Goal: Information Seeking & Learning: Learn about a topic

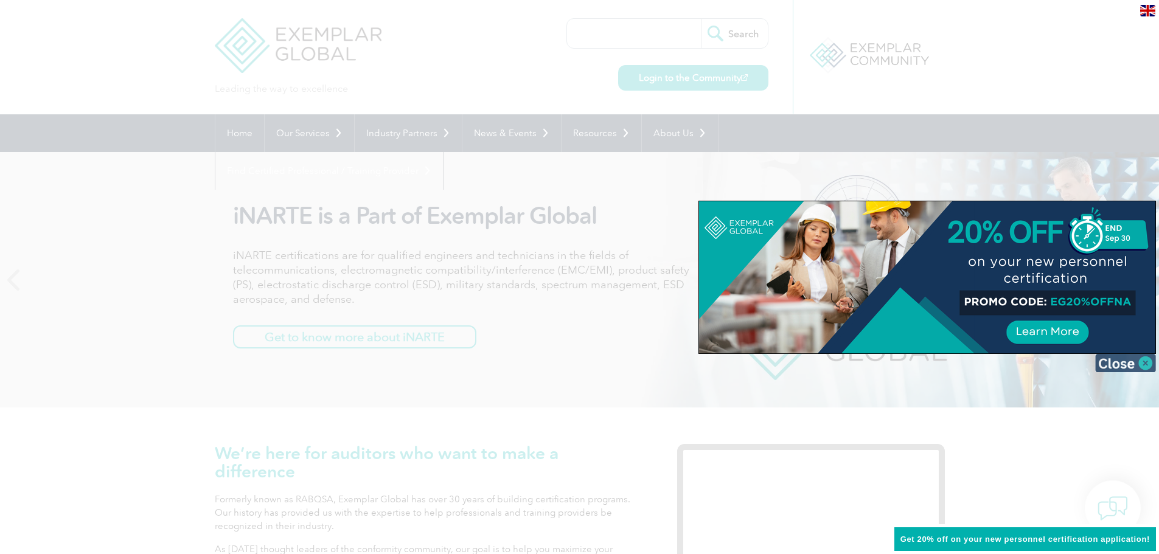
click at [1133, 366] on img at bounding box center [1125, 363] width 61 height 18
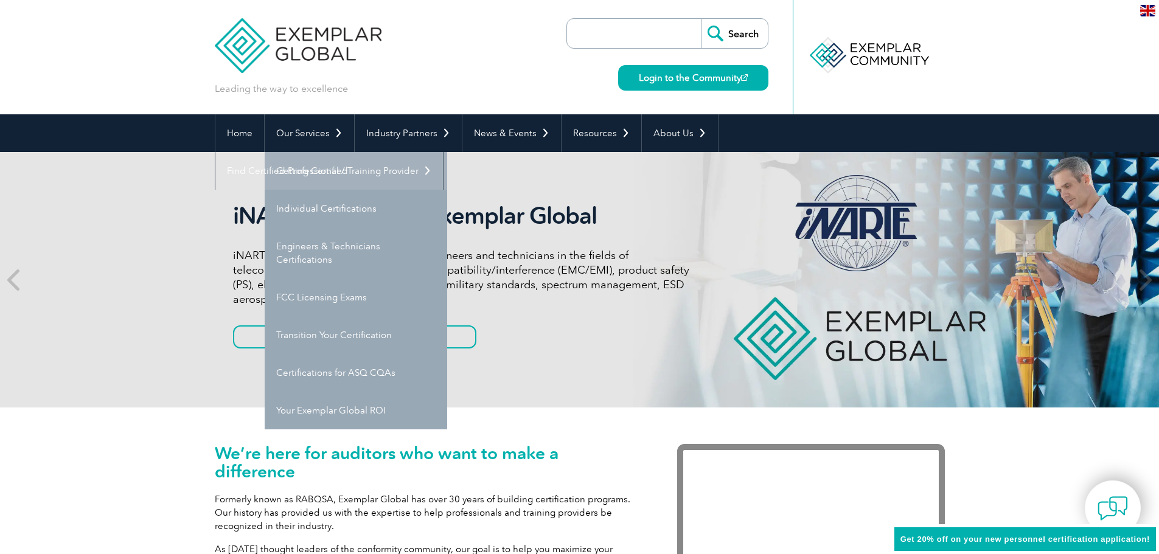
click at [352, 165] on link "Getting Certified" at bounding box center [356, 171] width 182 height 38
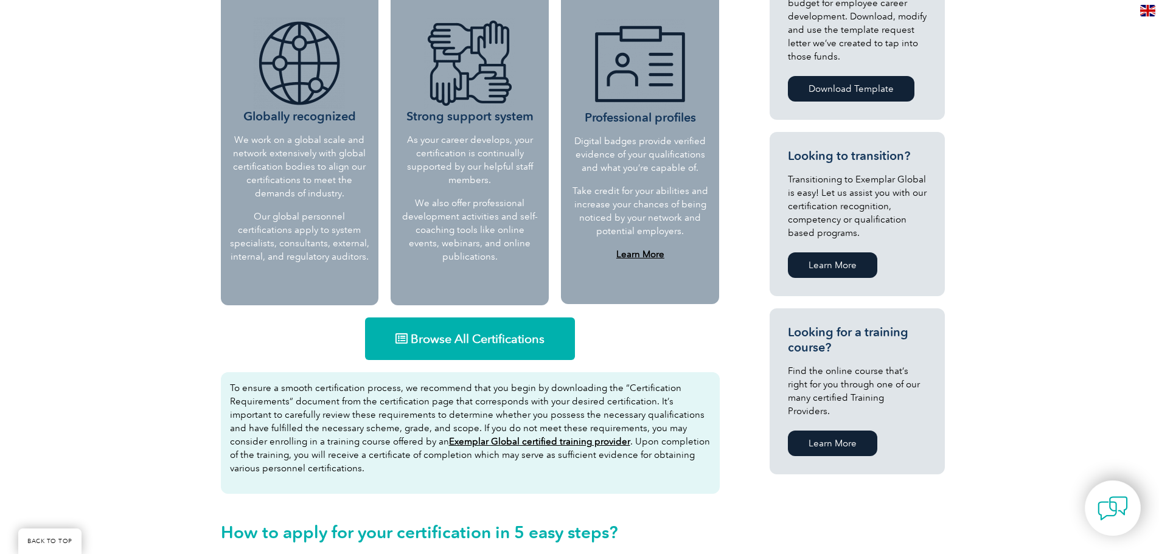
scroll to position [547, 0]
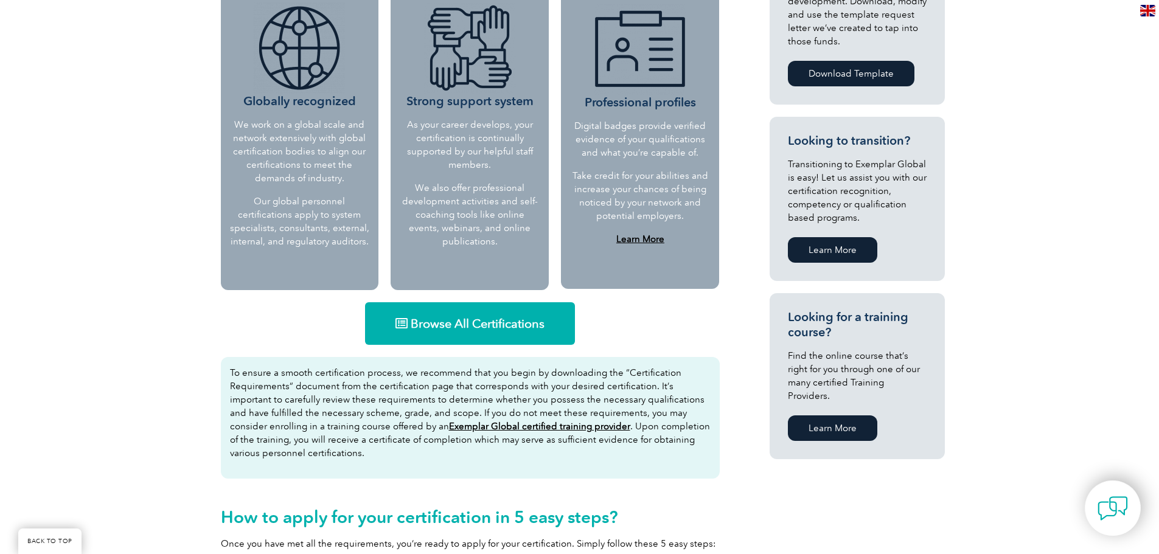
click at [487, 322] on span "Browse All Certifications" at bounding box center [478, 324] width 134 height 12
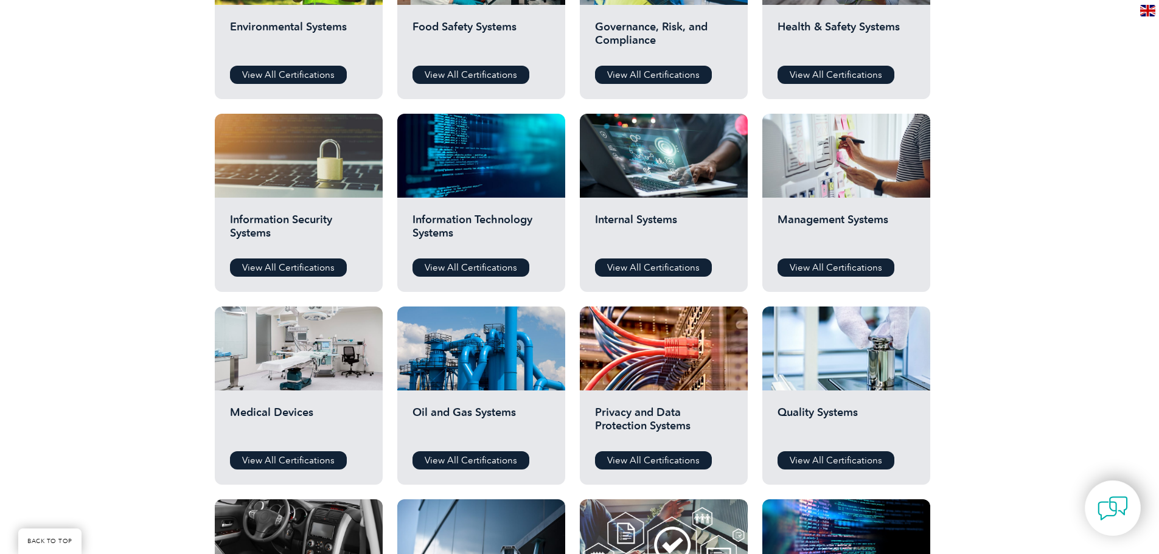
scroll to position [547, 0]
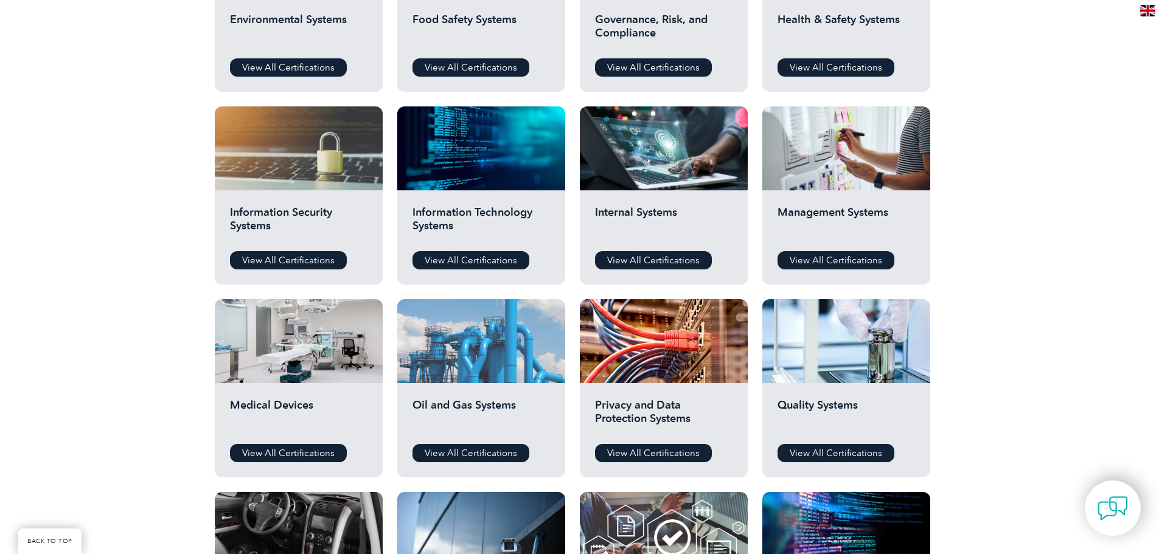
click at [458, 372] on div at bounding box center [481, 341] width 168 height 84
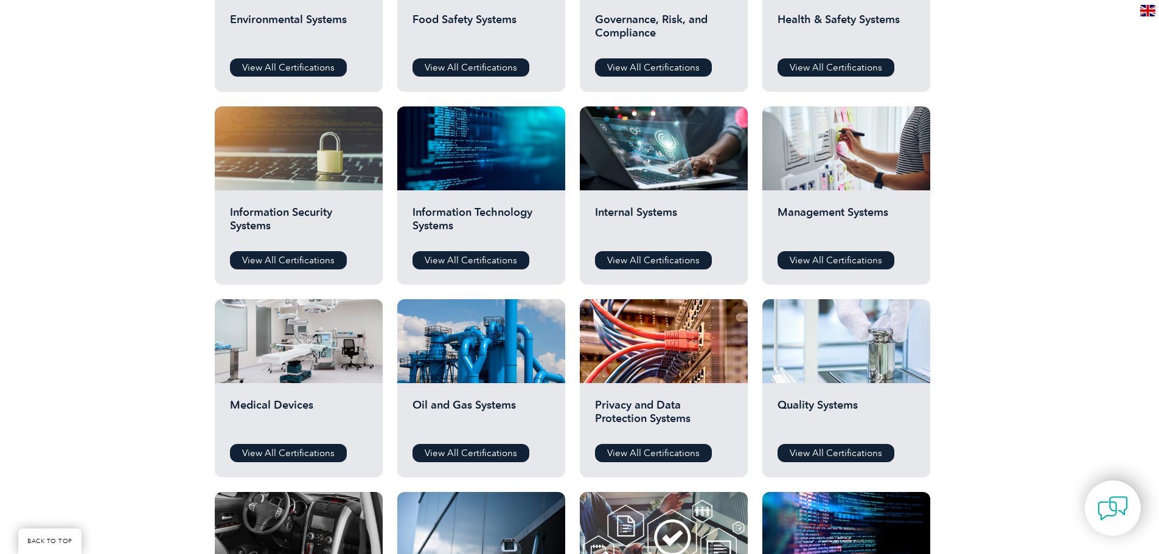
click at [836, 341] on div at bounding box center [846, 341] width 168 height 84
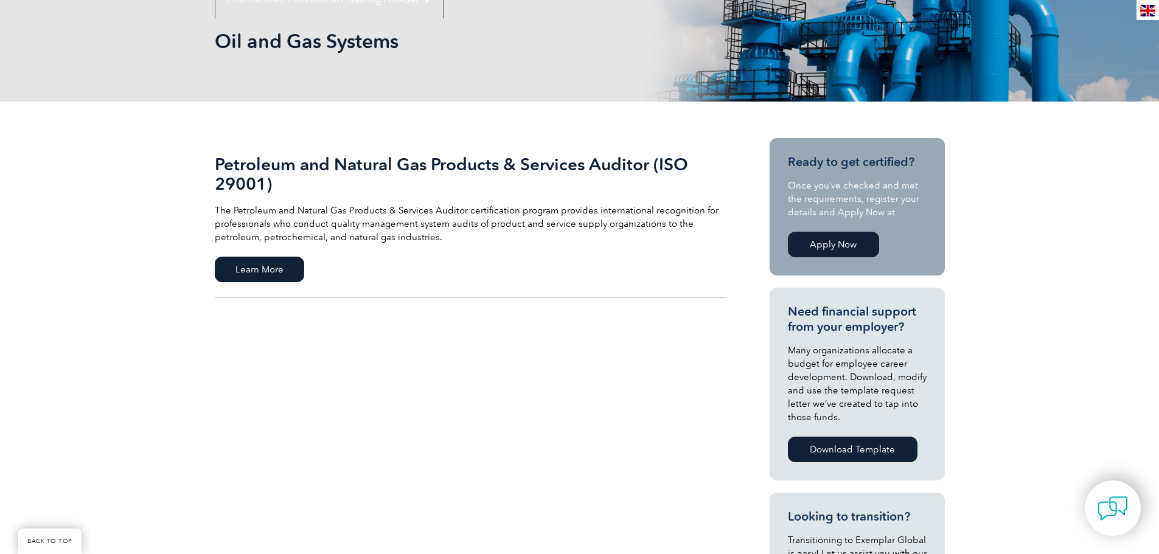
scroll to position [182, 0]
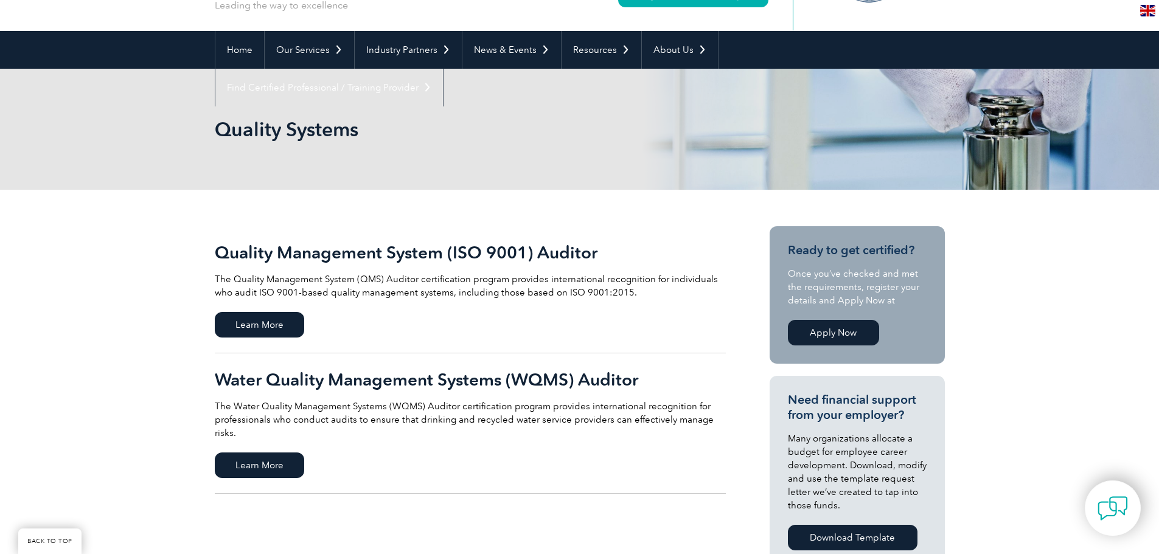
scroll to position [182, 0]
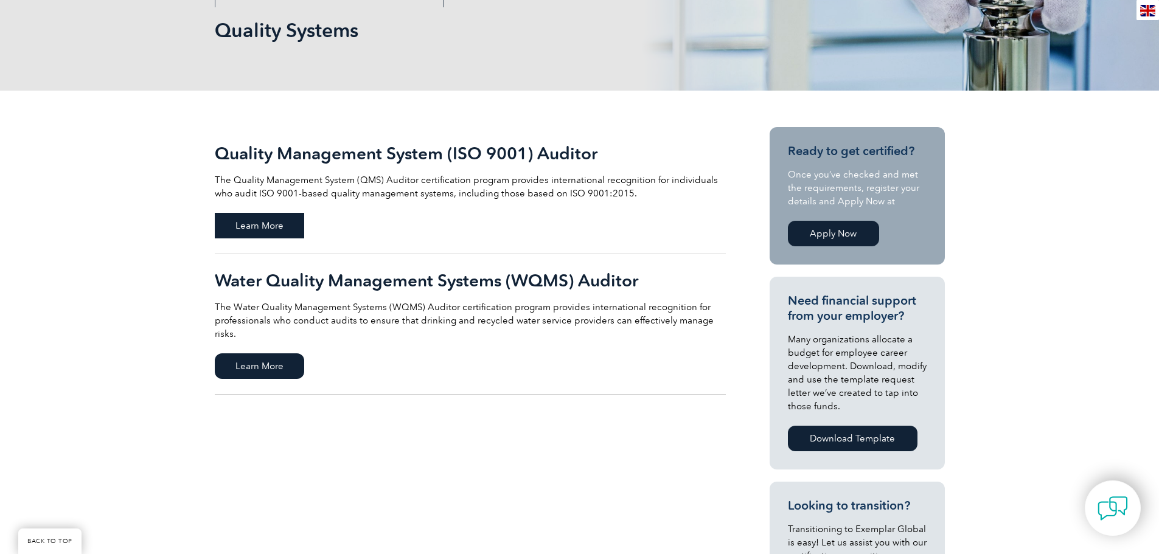
click at [252, 221] on span "Learn More" at bounding box center [259, 226] width 89 height 26
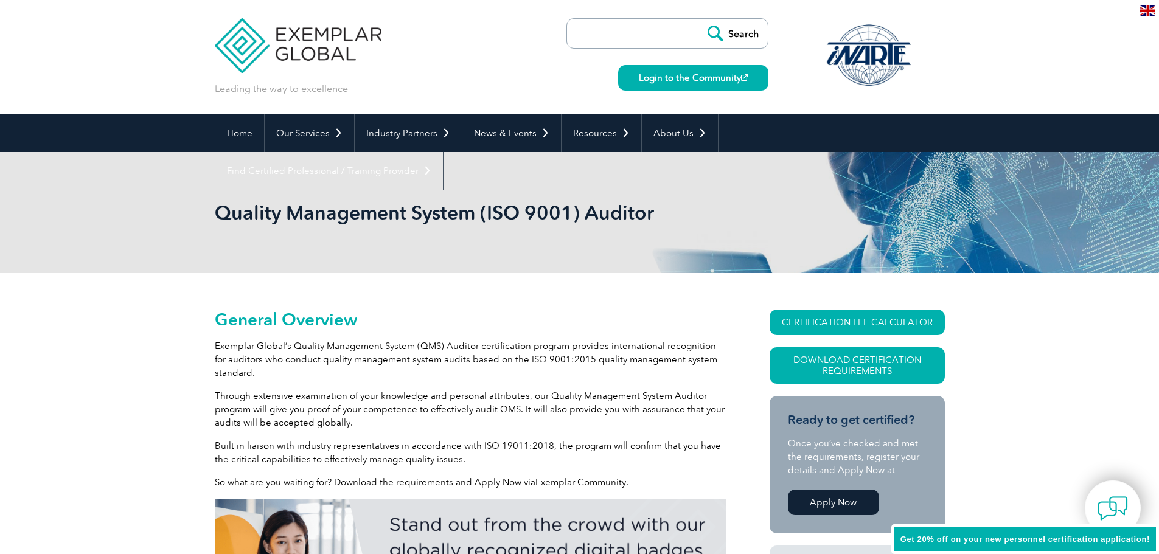
scroll to position [109, 0]
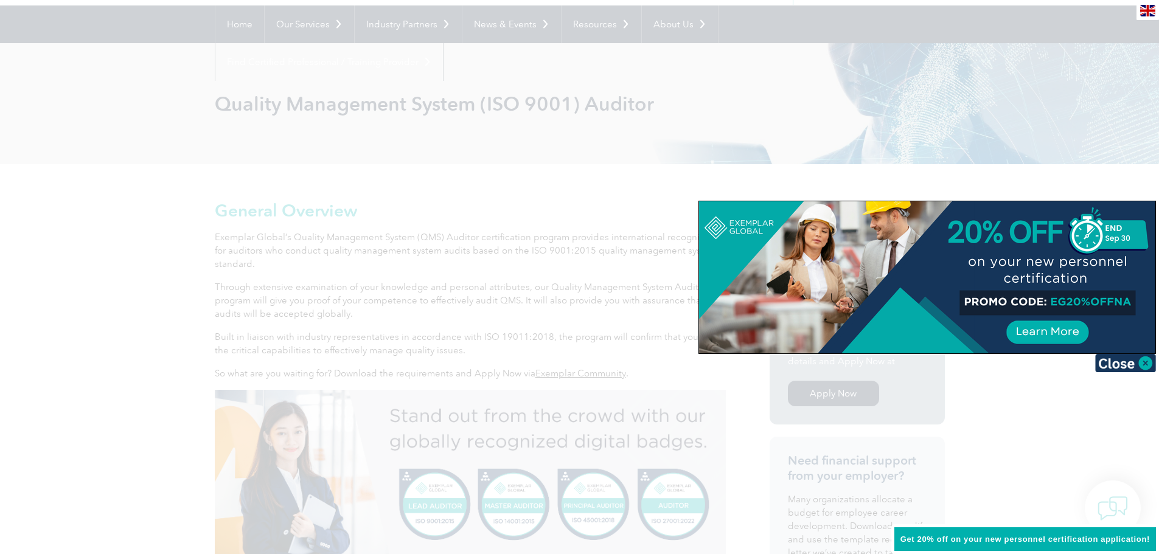
click at [1051, 131] on div at bounding box center [579, 277] width 1159 height 554
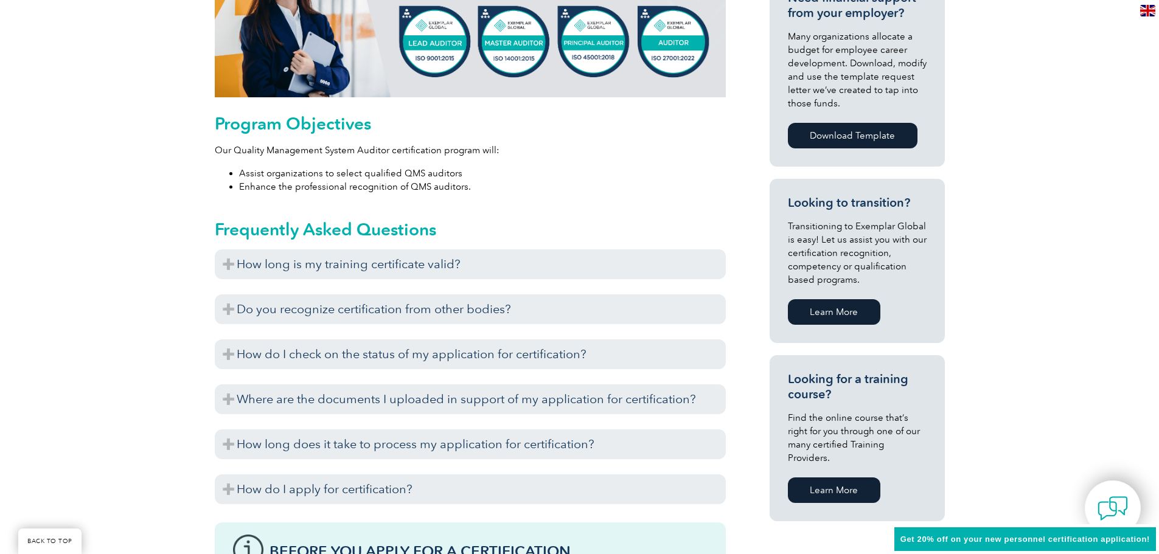
scroll to position [596, 0]
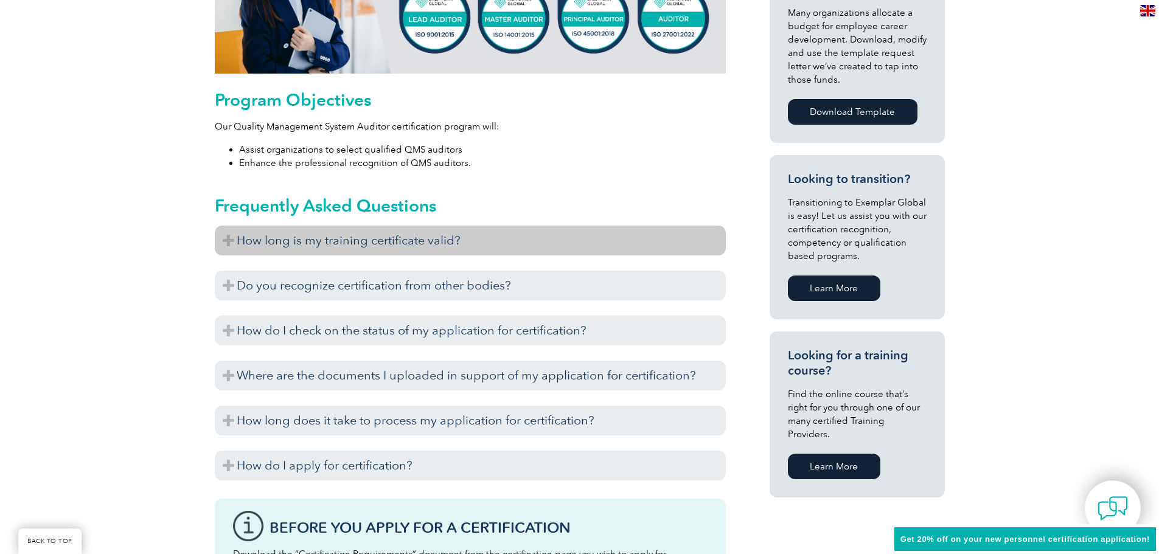
click at [224, 240] on h3 "How long is my training certificate valid?" at bounding box center [470, 241] width 511 height 30
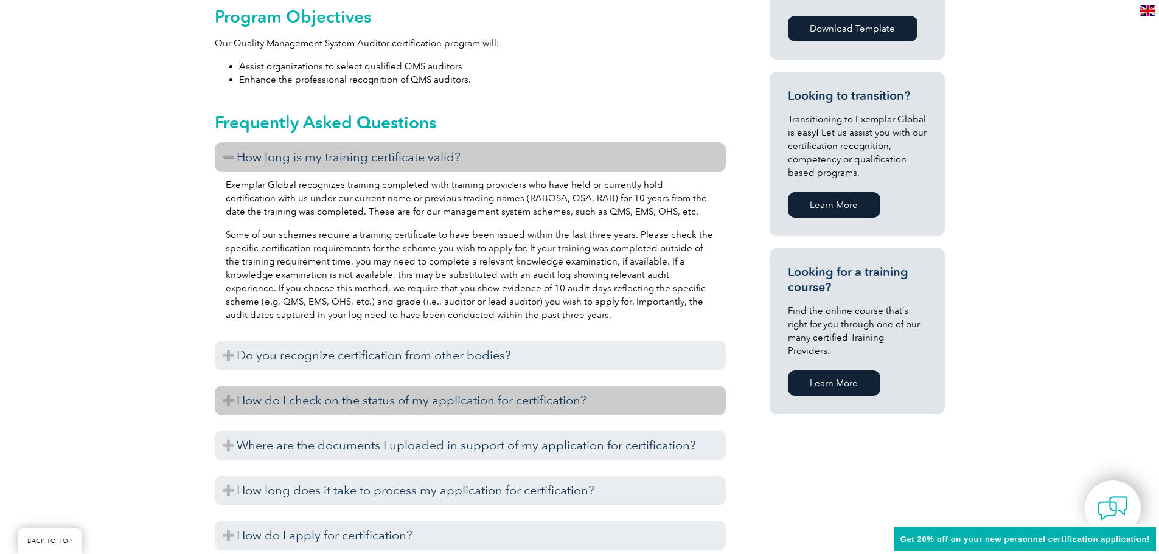
scroll to position [717, 0]
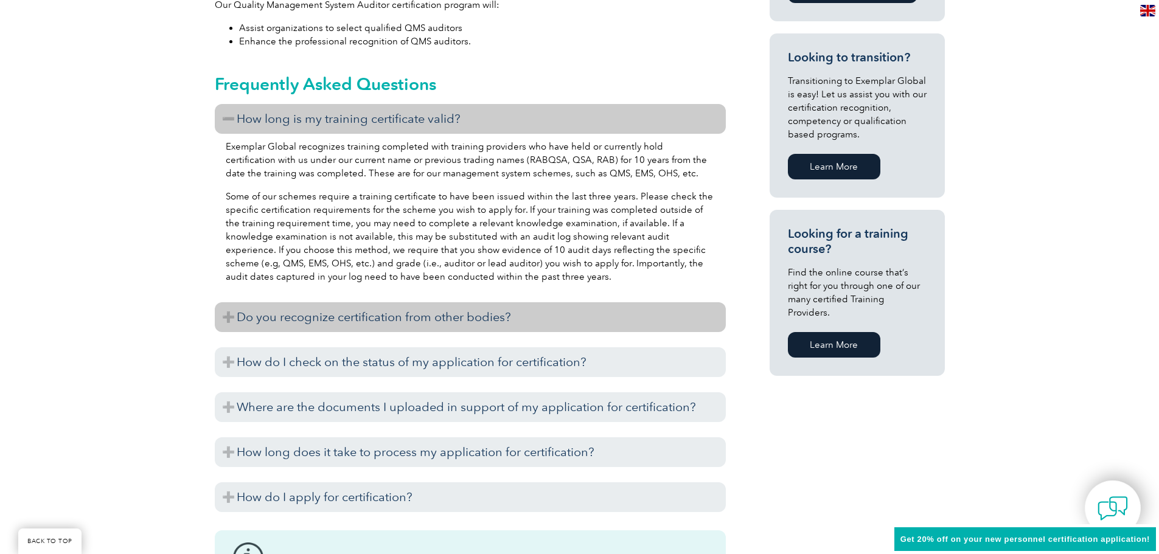
click at [228, 316] on h3 "Do you recognize certification from other bodies?" at bounding box center [470, 317] width 511 height 30
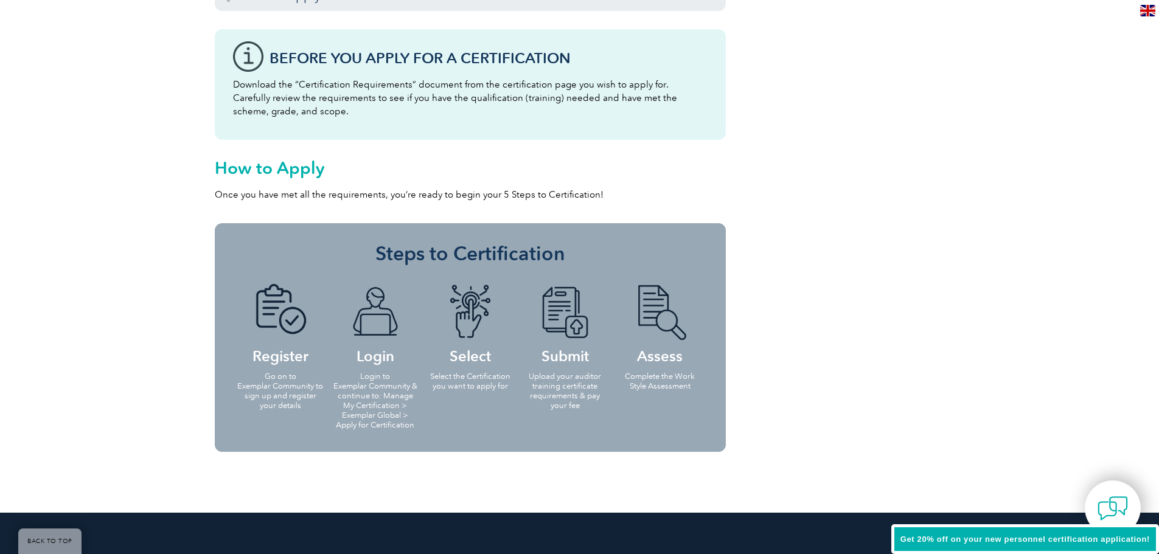
scroll to position [1265, 0]
